Goal: Use online tool/utility

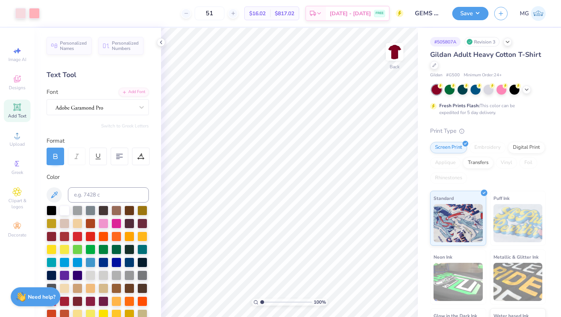
scroll to position [60, 0]
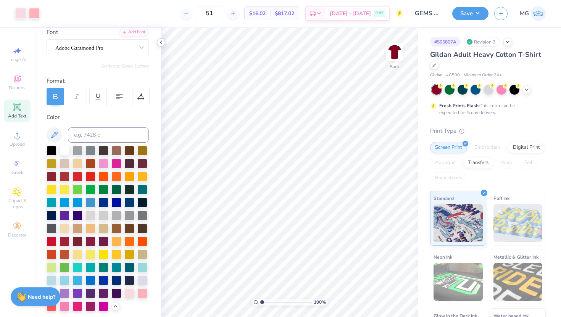
click at [162, 42] on icon at bounding box center [161, 42] width 6 height 6
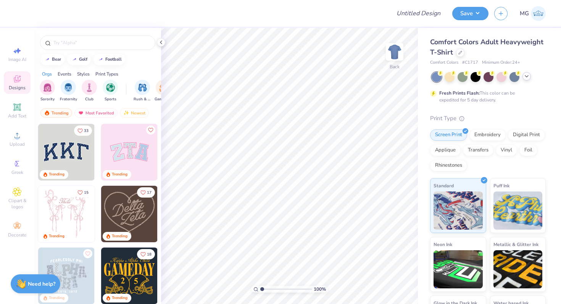
click at [528, 75] on icon at bounding box center [527, 76] width 6 height 6
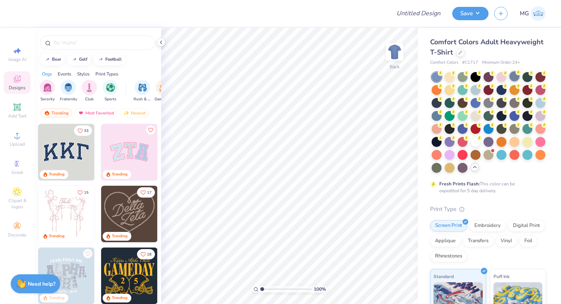
click at [515, 76] on div at bounding box center [515, 76] width 10 height 10
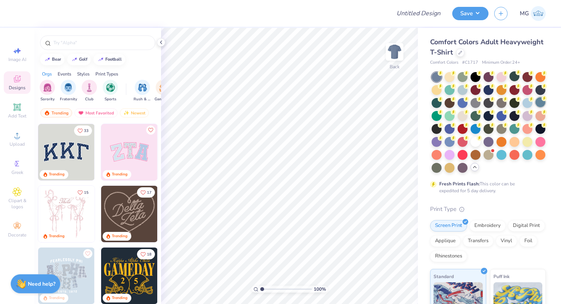
click at [536, 107] on div at bounding box center [541, 102] width 10 height 10
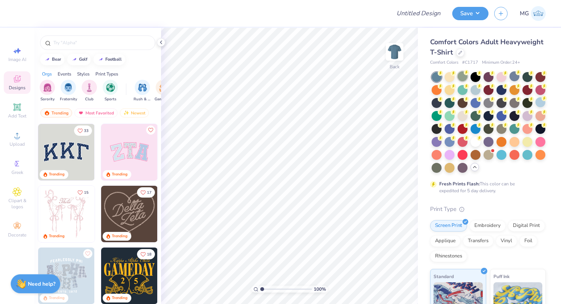
click at [443, 72] on circle at bounding box center [440, 73] width 5 height 5
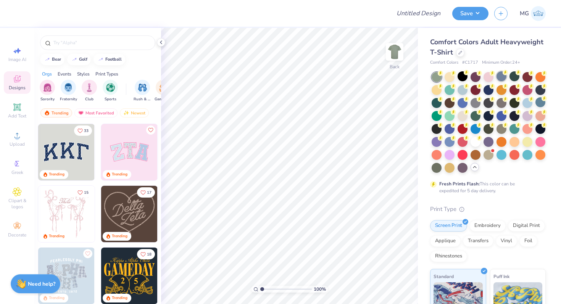
click at [502, 78] on div at bounding box center [502, 76] width 10 height 10
click at [26, 114] on div "Add Text" at bounding box center [17, 111] width 27 height 23
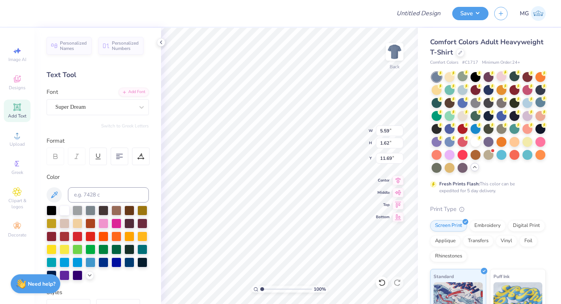
scroll to position [6, 2]
type textarea "[US_STATE] A&M"
click at [108, 101] on div "Super Dream" at bounding box center [98, 107] width 102 height 16
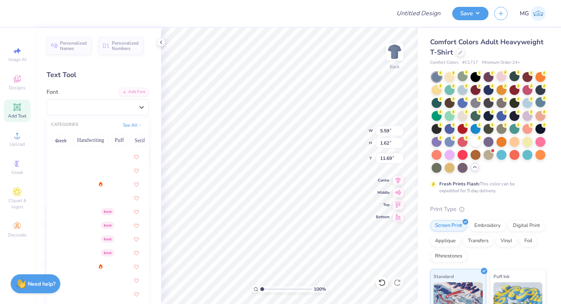
scroll to position [227, 0]
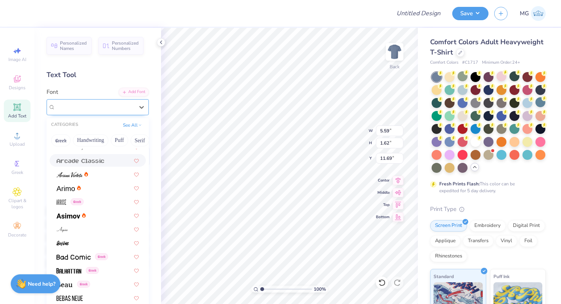
type input "o"
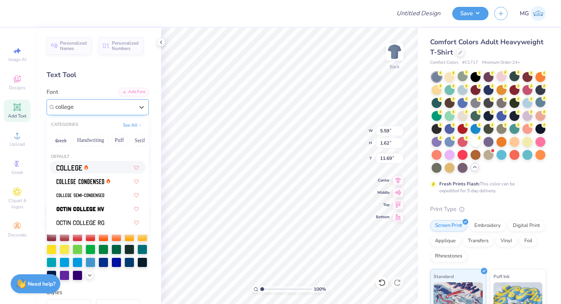
click at [100, 171] on div at bounding box center [98, 167] width 82 height 8
type input "college"
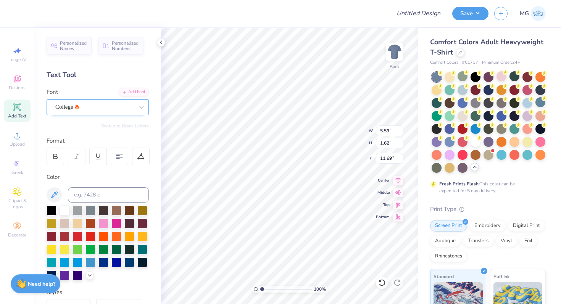
scroll to position [6, 2]
type textarea "[US_STATE]"
click at [58, 158] on icon at bounding box center [55, 156] width 7 height 7
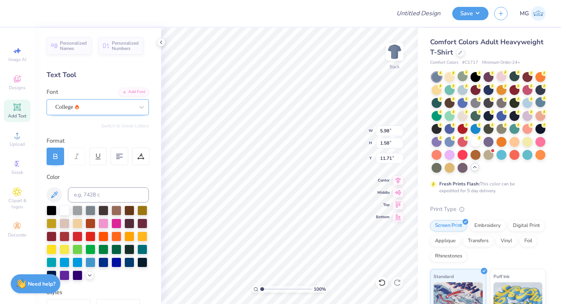
type textarea "[US_STATE] A M"
type input "8.97"
type input "1.23"
type input "3.00"
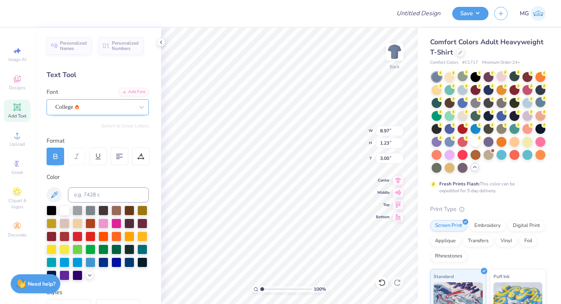
type input "9.98"
type input "1.37"
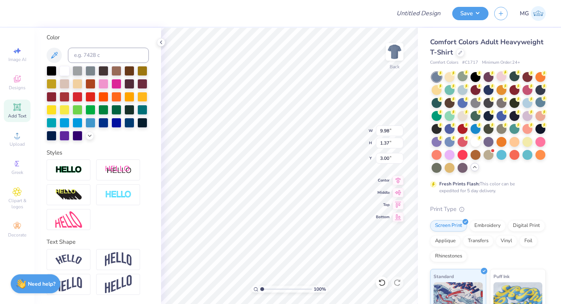
scroll to position [152, 0]
click at [68, 258] on img at bounding box center [68, 260] width 27 height 10
type input "11.91"
type input "2.82"
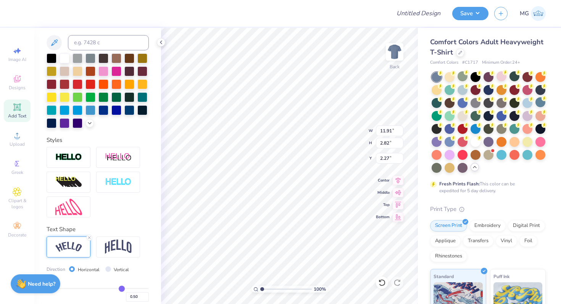
type input "3.00"
type input "10.87"
type input "2.58"
